Goal: Information Seeking & Learning: Learn about a topic

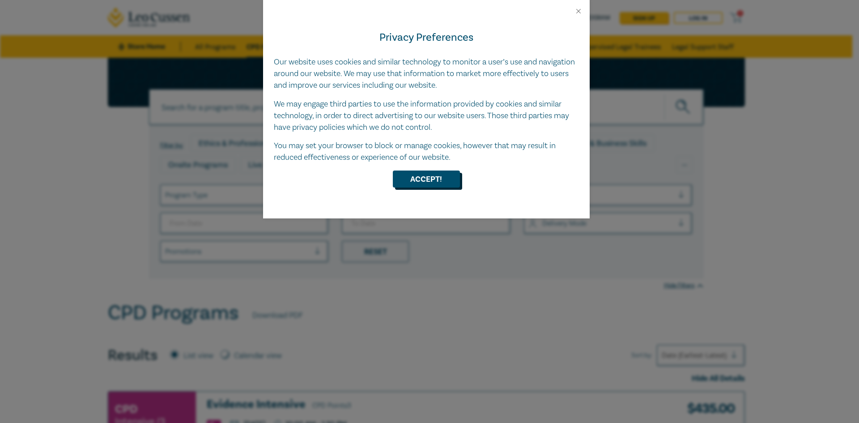
click at [440, 183] on button "Accept!" at bounding box center [426, 179] width 67 height 17
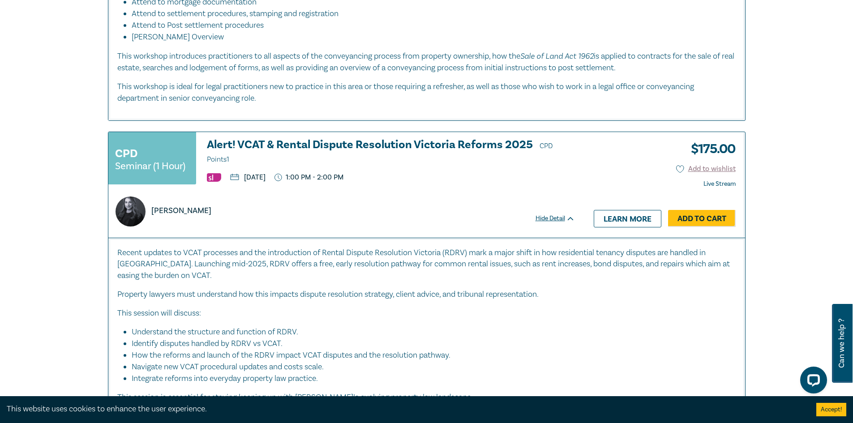
scroll to position [1388, 0]
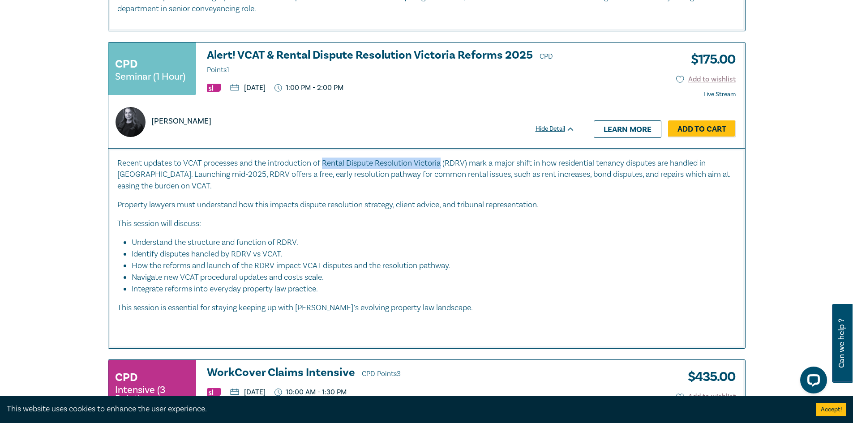
drag, startPoint x: 326, startPoint y: 163, endPoint x: 445, endPoint y: 163, distance: 118.6
click at [445, 163] on p "Recent updates to VCAT processes and the introduction of Rental Dispute Resolut…" at bounding box center [426, 175] width 619 height 35
copy p "Rental Dispute Resolution Victoria"
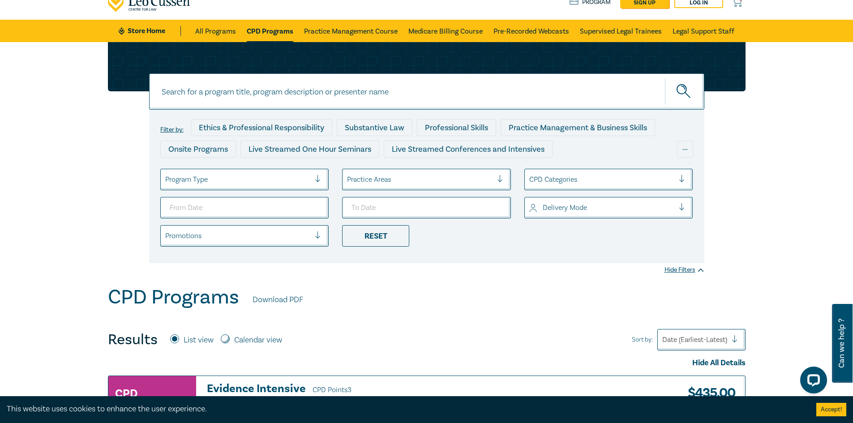
scroll to position [0, 0]
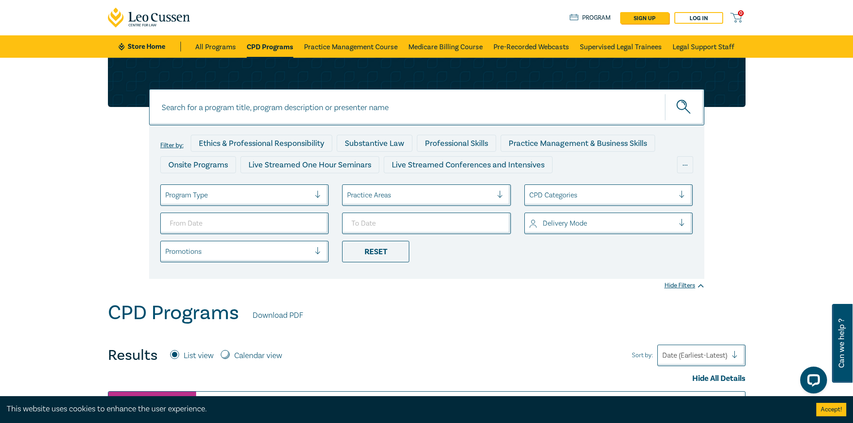
click at [327, 100] on input at bounding box center [426, 107] width 555 height 36
type input "retail leases"
click at [665, 94] on button "submit" at bounding box center [684, 107] width 39 height 27
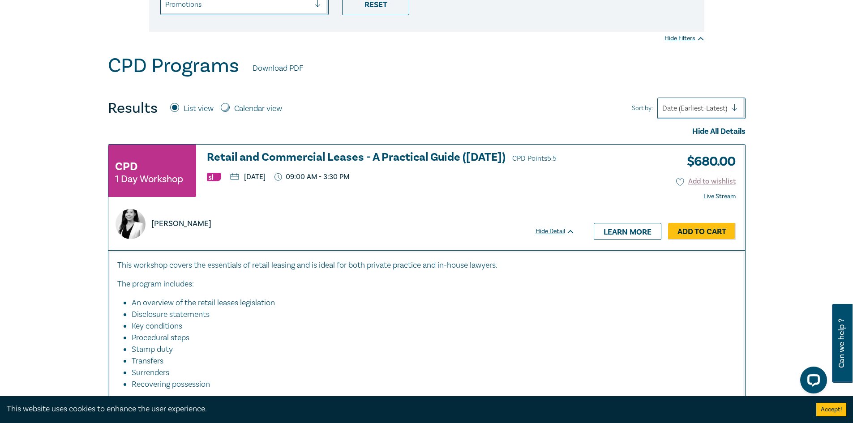
scroll to position [269, 0]
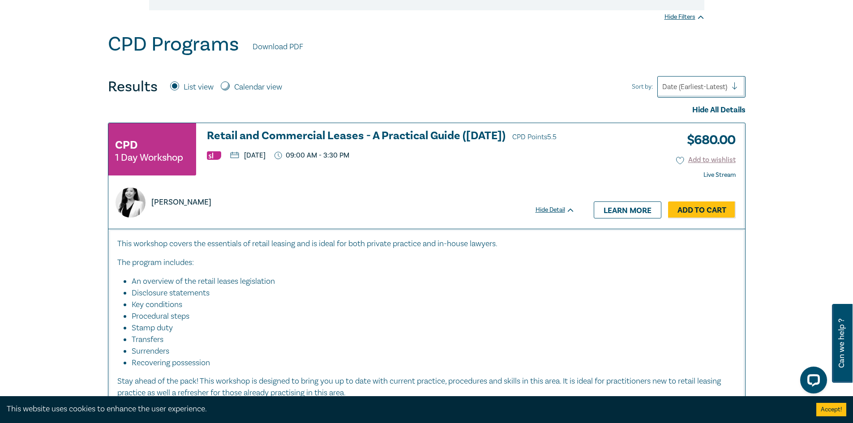
click at [230, 135] on h3 "Retail and Commercial Leases - A Practical Guide ([DATE]) CPD Points 5.5" at bounding box center [391, 136] width 368 height 13
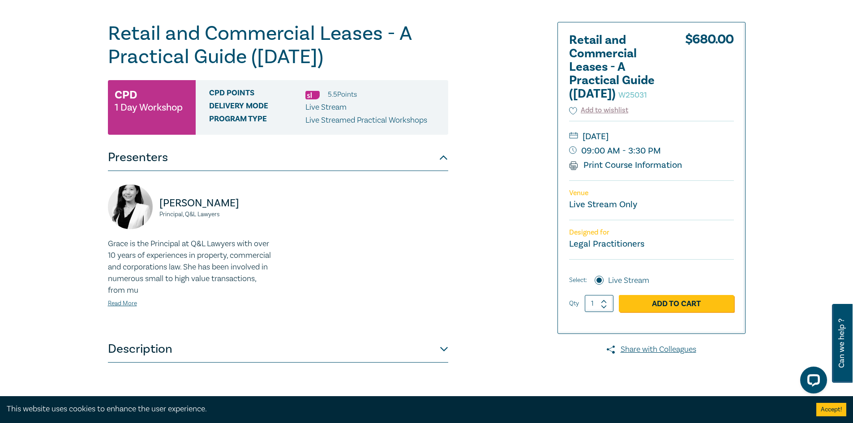
scroll to position [90, 0]
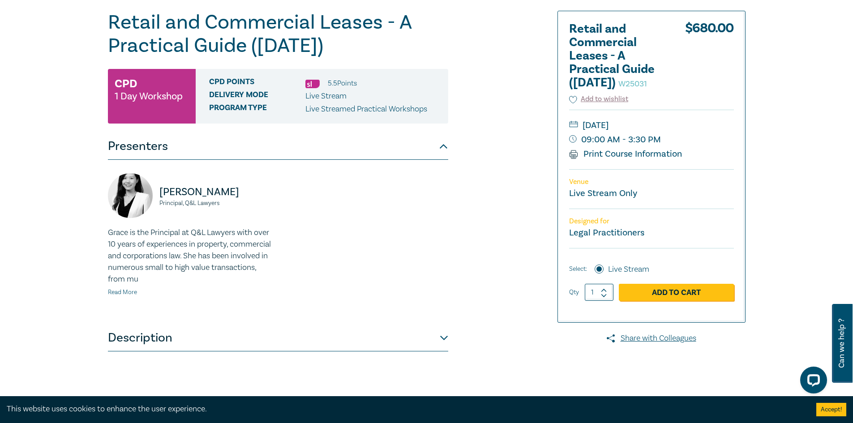
click at [121, 291] on link "Read More" at bounding box center [122, 292] width 29 height 8
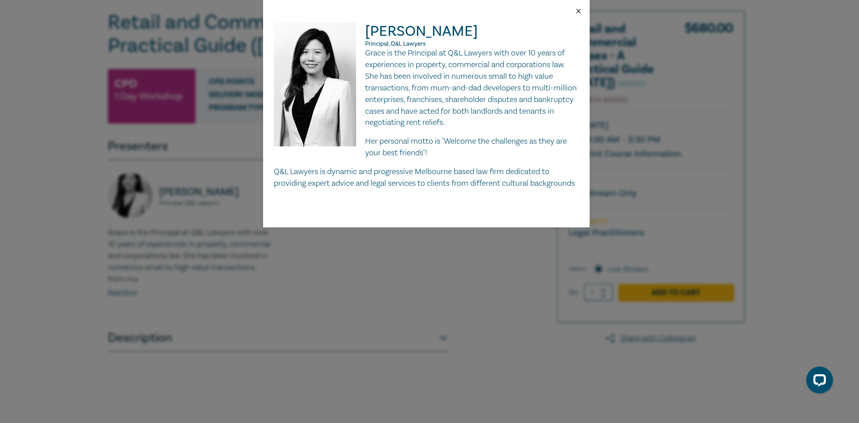
click at [579, 12] on button "Close" at bounding box center [579, 11] width 8 height 8
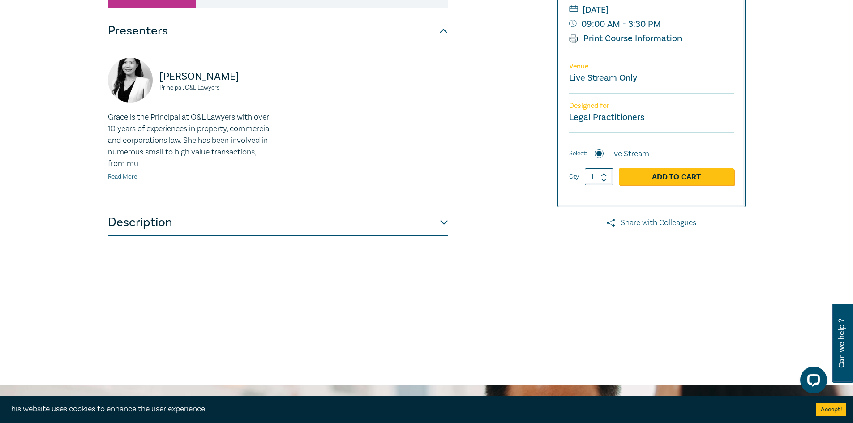
scroll to position [224, 0]
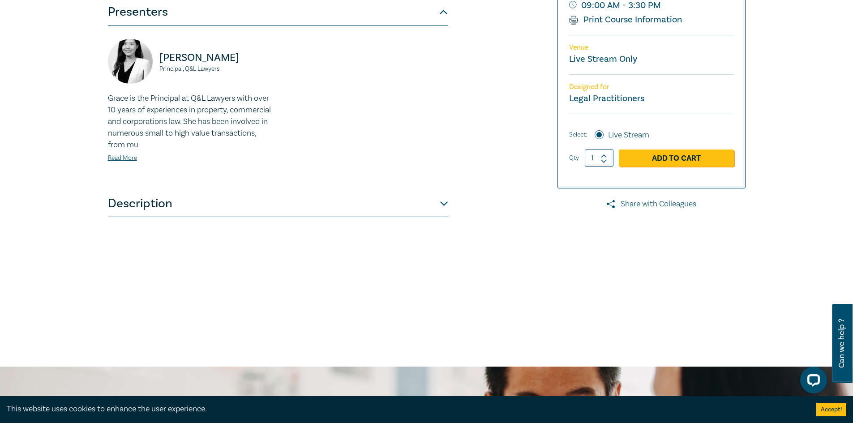
click at [153, 211] on button "Description" at bounding box center [278, 203] width 340 height 27
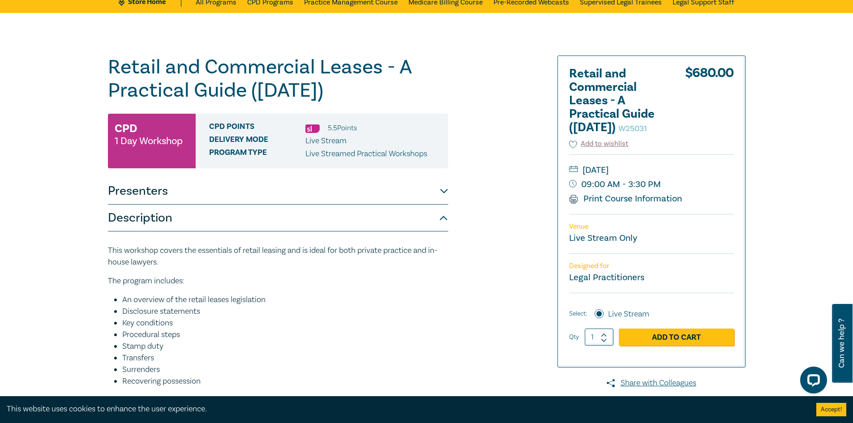
scroll to position [0, 0]
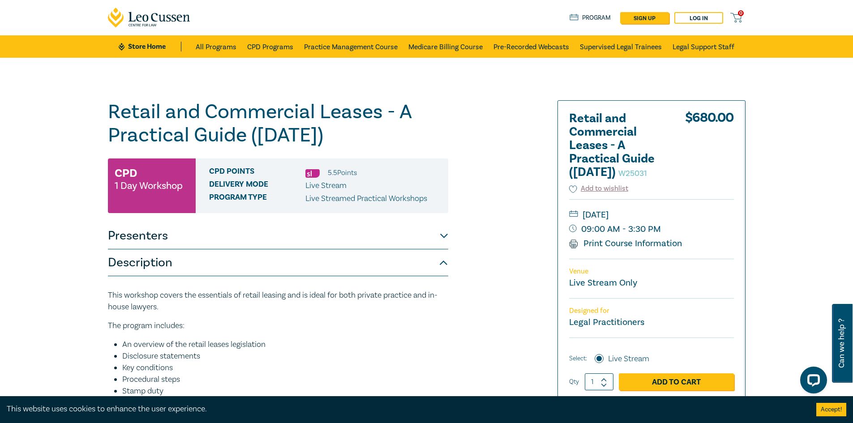
drag, startPoint x: 110, startPoint y: 111, endPoint x: 402, endPoint y: 142, distance: 294.0
click at [402, 142] on h1 "Retail and Commercial Leases - A Practical Guide ([DATE]) W25031" at bounding box center [278, 123] width 340 height 47
copy h1 "Retail and Commercial Leases - A Practical Guide ([DATE])"
